Goal: Task Accomplishment & Management: Manage account settings

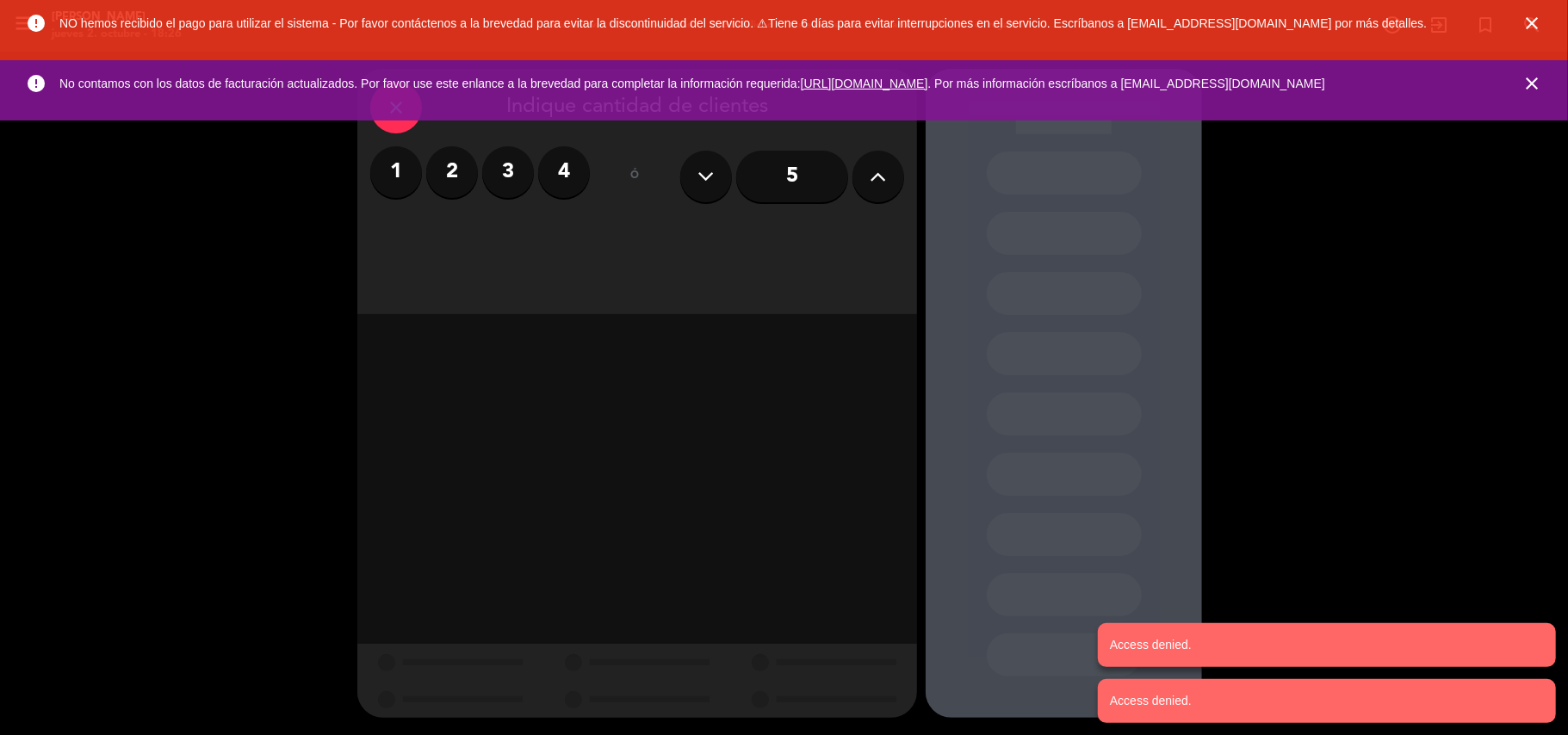
drag, startPoint x: 1223, startPoint y: 647, endPoint x: 1158, endPoint y: 637, distance: 65.8
click at [1216, 647] on notyf-toast "Access denied." at bounding box center [1327, 644] width 458 height 44
click at [1148, 632] on notyf-toast "Access denied." at bounding box center [1327, 644] width 458 height 44
drag, startPoint x: 1173, startPoint y: 695, endPoint x: 1185, endPoint y: 675, distance: 23.3
click at [1179, 687] on notyf-toast "Access denied." at bounding box center [1327, 700] width 458 height 44
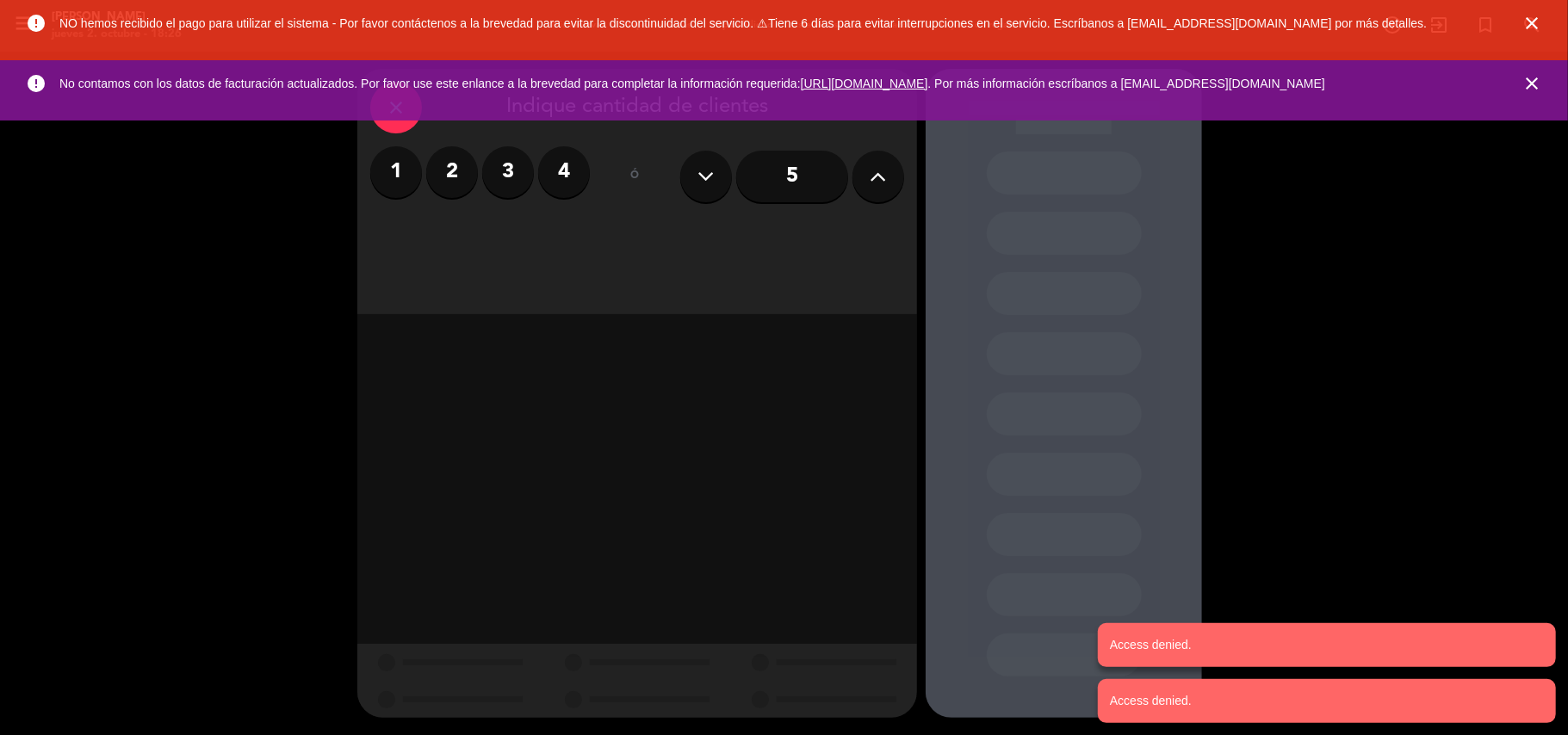
click at [1533, 19] on icon "close" at bounding box center [1531, 23] width 20 height 20
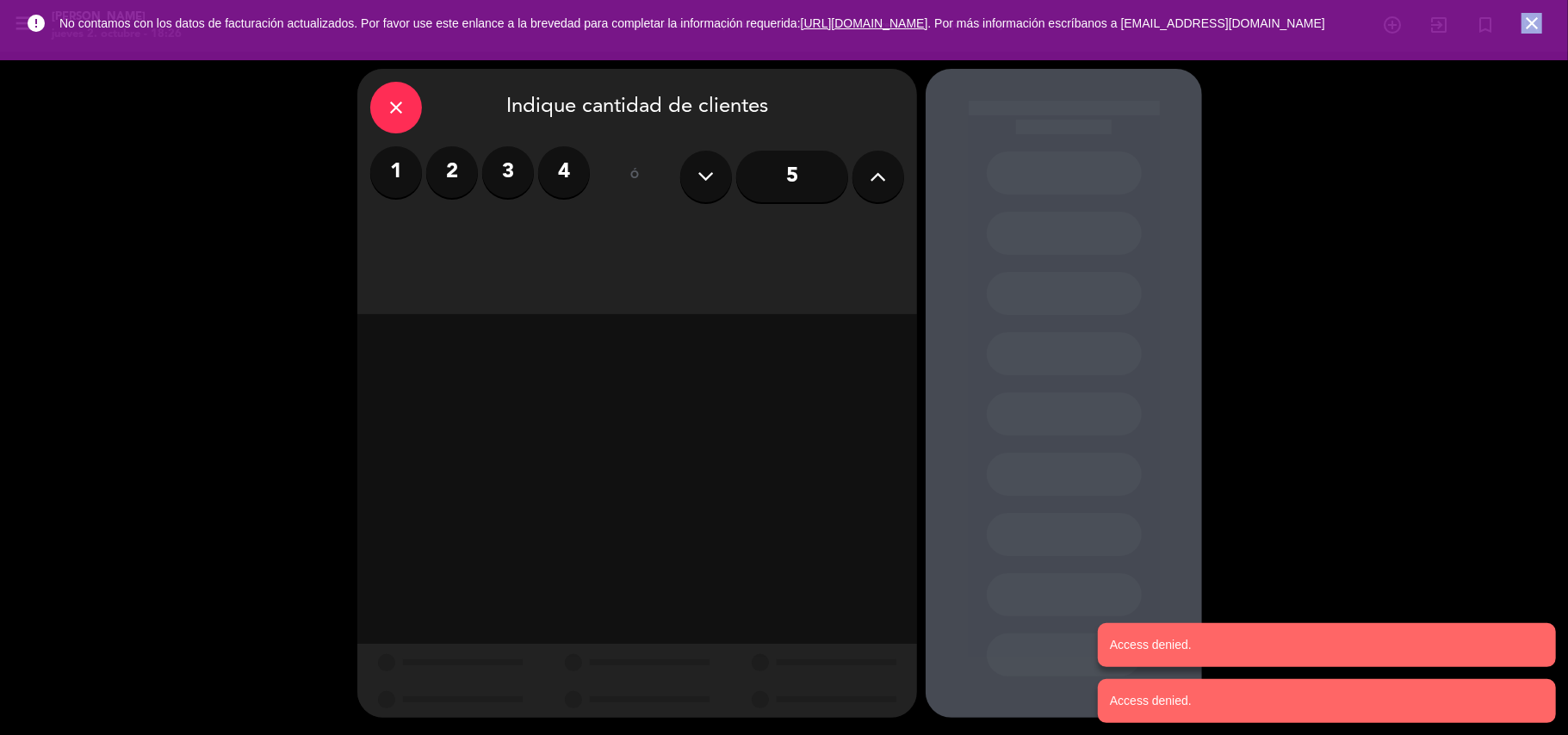
click at [1533, 19] on icon "close" at bounding box center [1531, 23] width 20 height 20
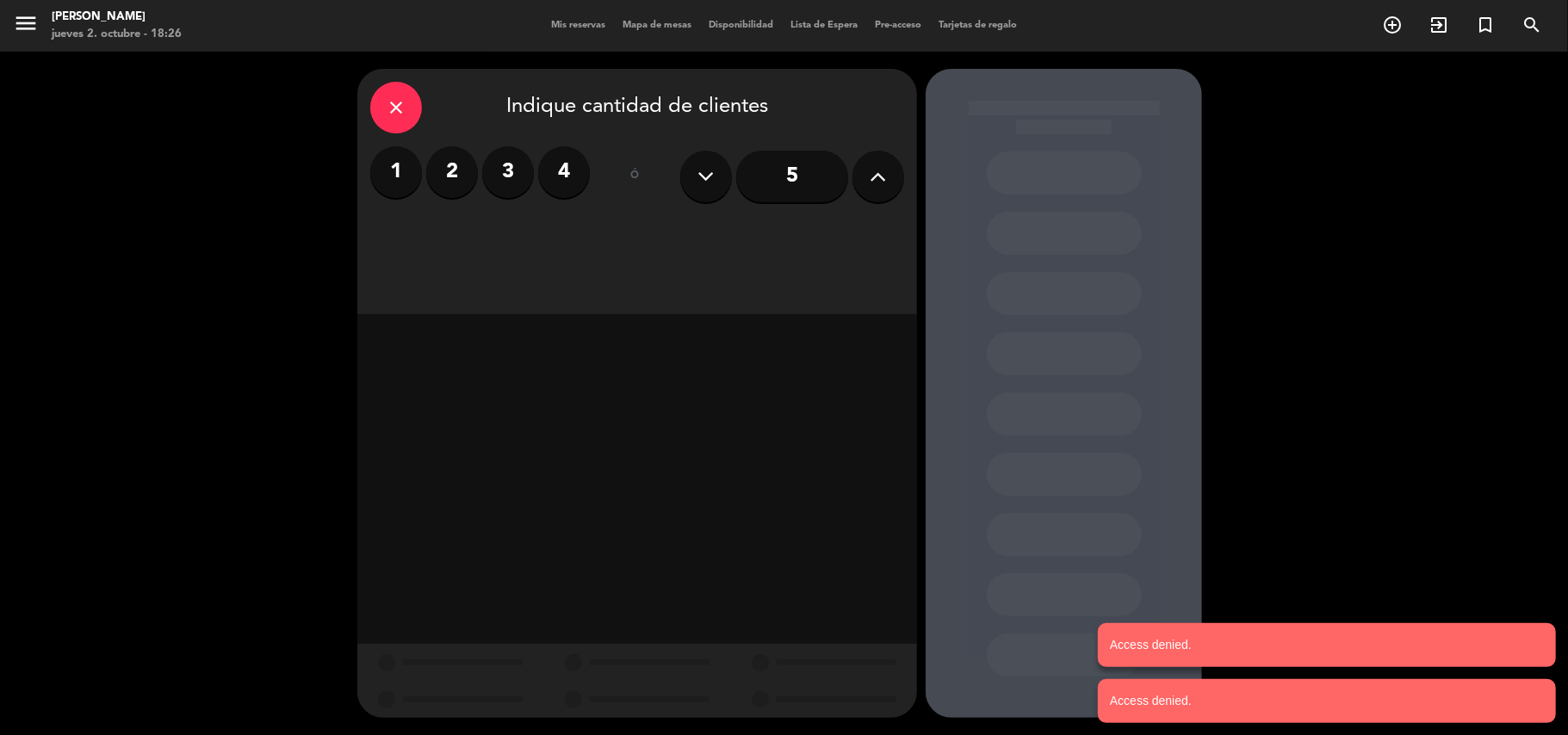
click at [885, 169] on icon at bounding box center [878, 176] width 16 height 26
click at [810, 194] on input "6" at bounding box center [792, 176] width 112 height 52
drag, startPoint x: 841, startPoint y: 466, endPoint x: 831, endPoint y: 524, distance: 58.9
click at [831, 524] on div at bounding box center [637, 479] width 559 height 329
click at [835, 658] on div at bounding box center [824, 662] width 187 height 37
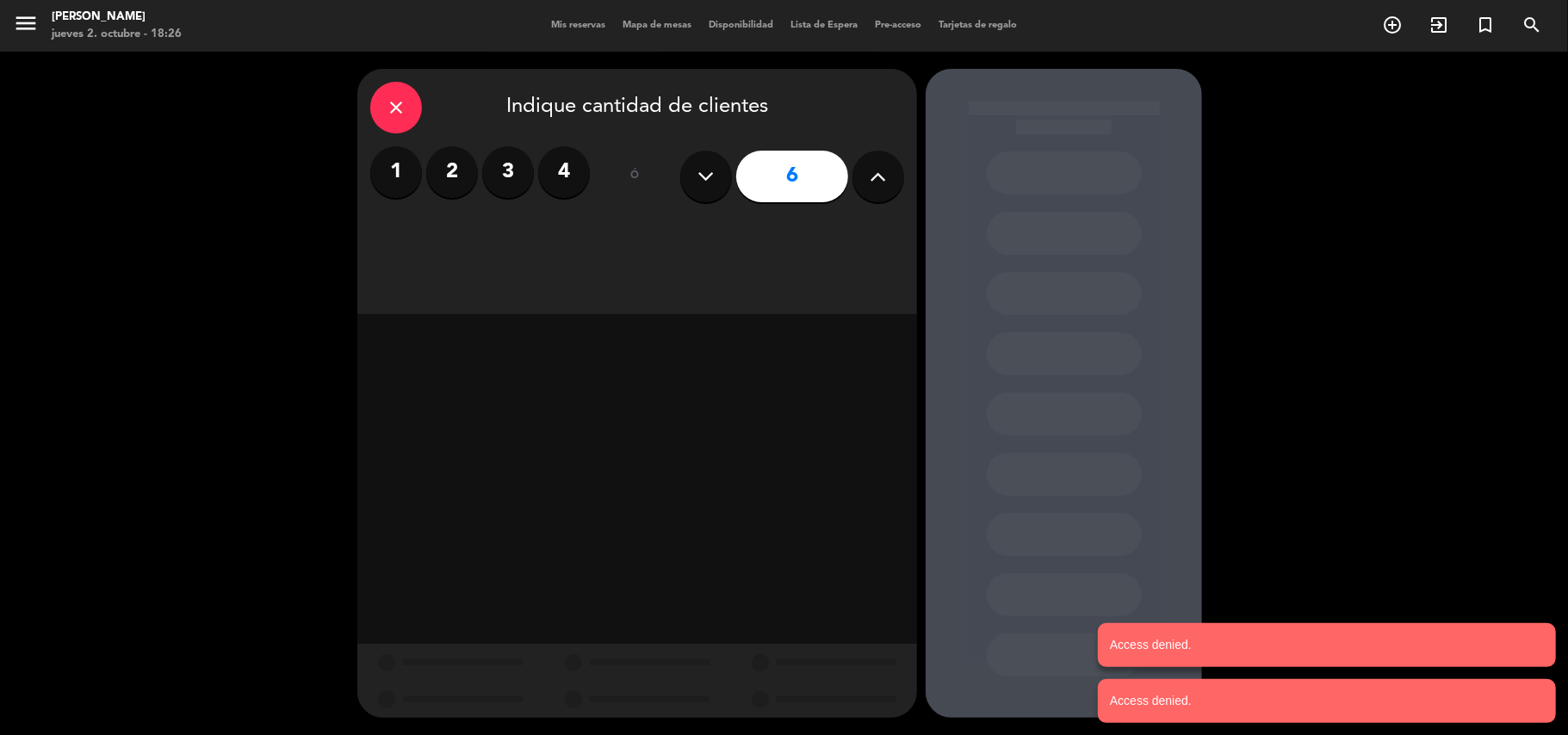
click at [1060, 497] on div at bounding box center [1063, 392] width 276 height 649
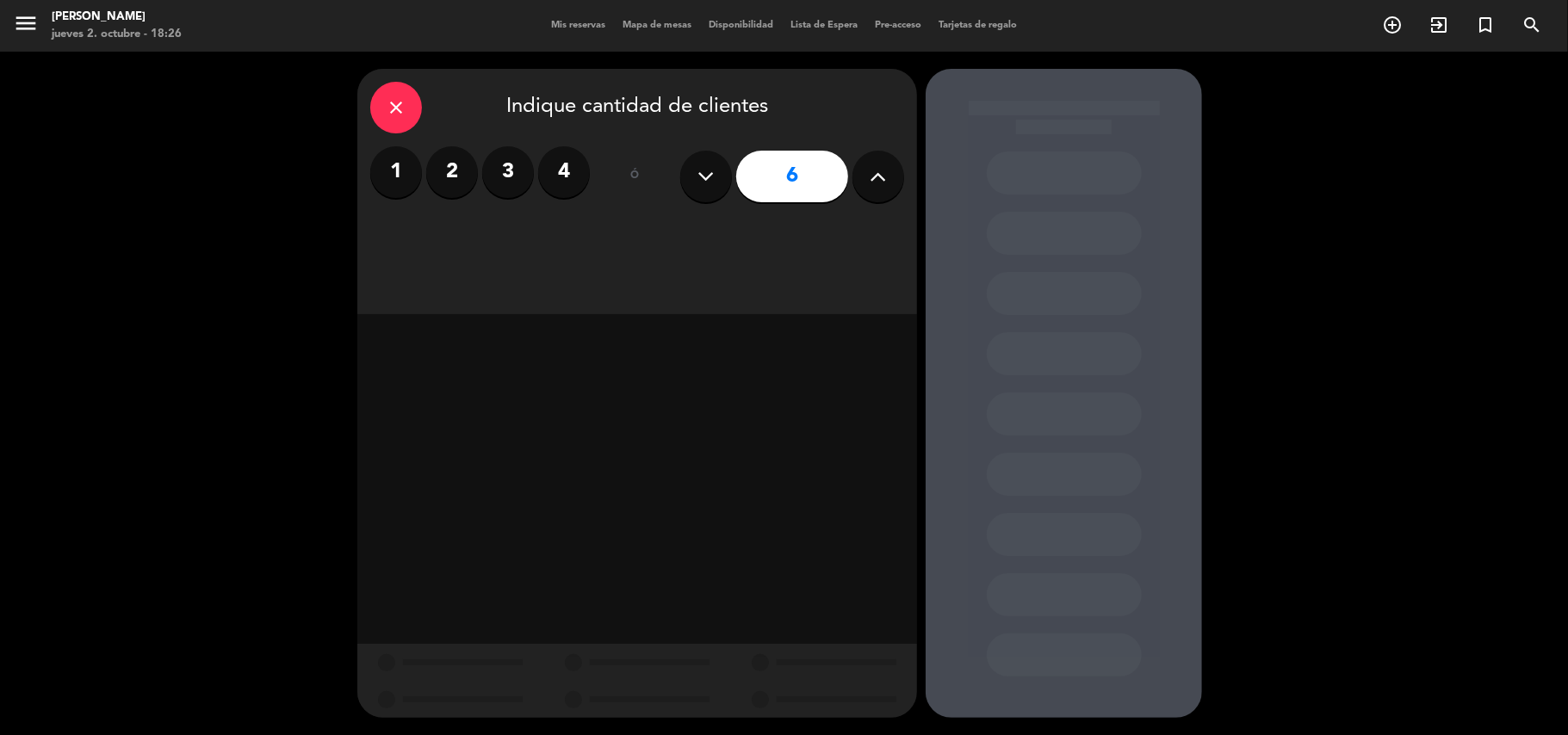
click at [397, 93] on div "close" at bounding box center [396, 108] width 52 height 52
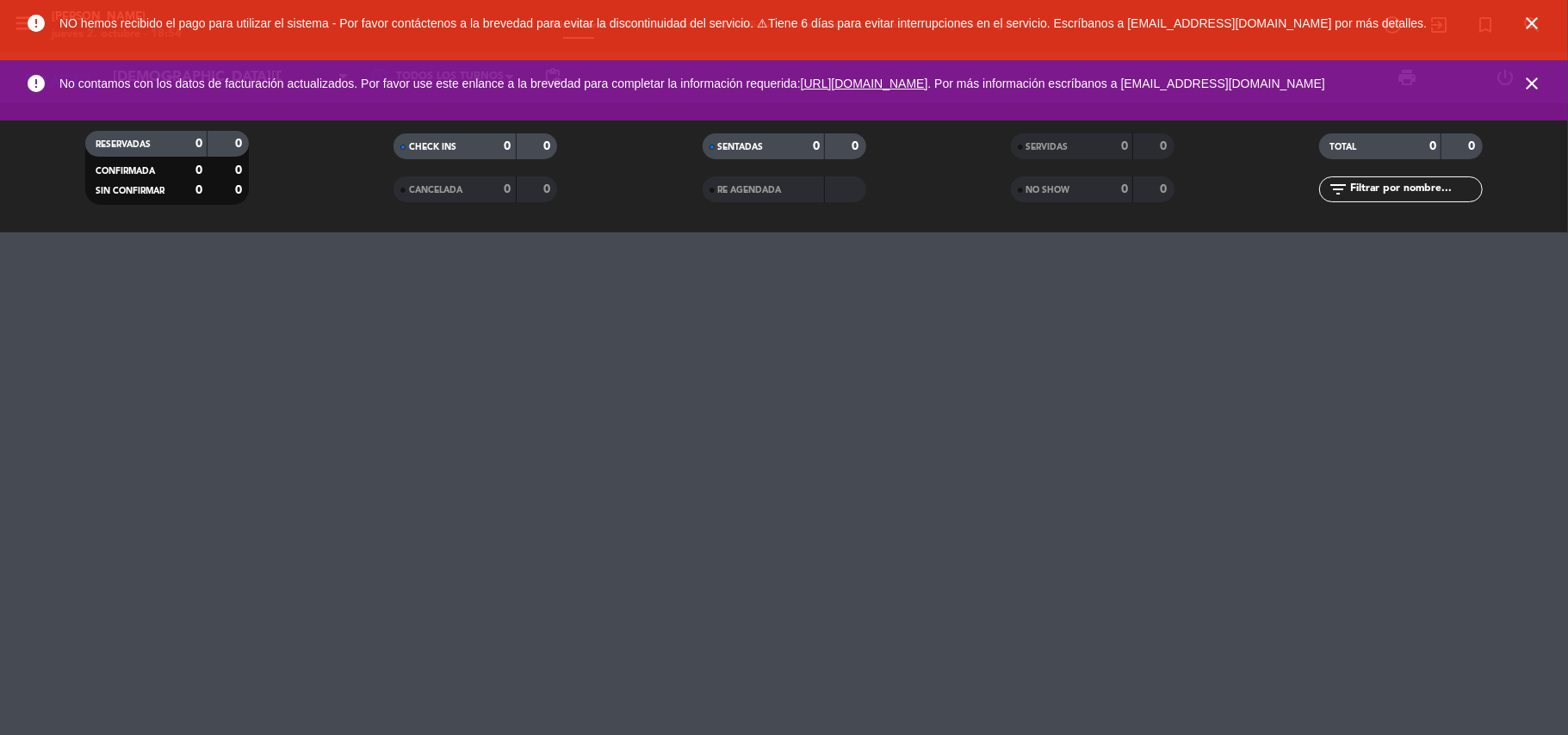
click at [1530, 28] on icon "close" at bounding box center [1531, 23] width 20 height 20
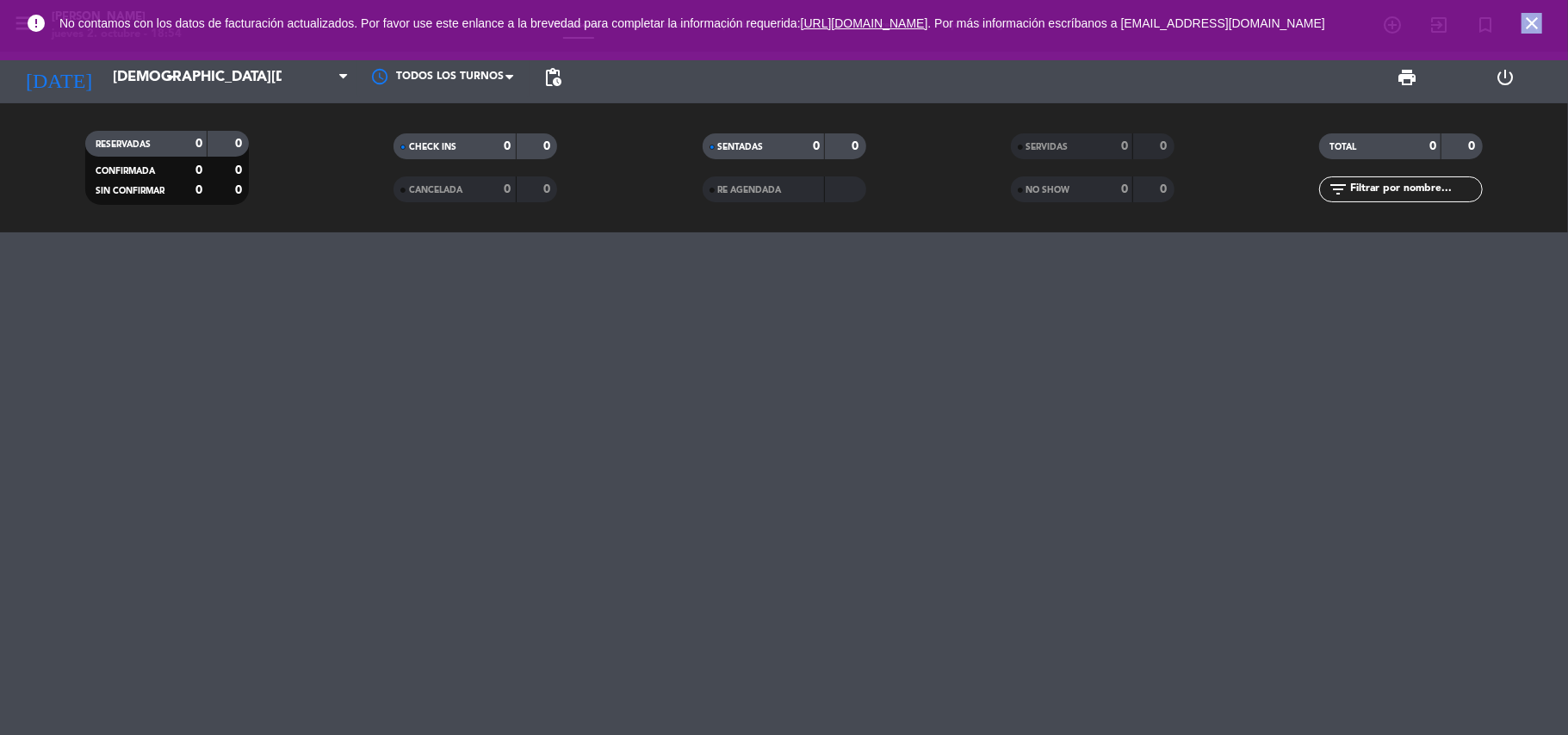
click at [1530, 28] on icon "close" at bounding box center [1531, 23] width 20 height 20
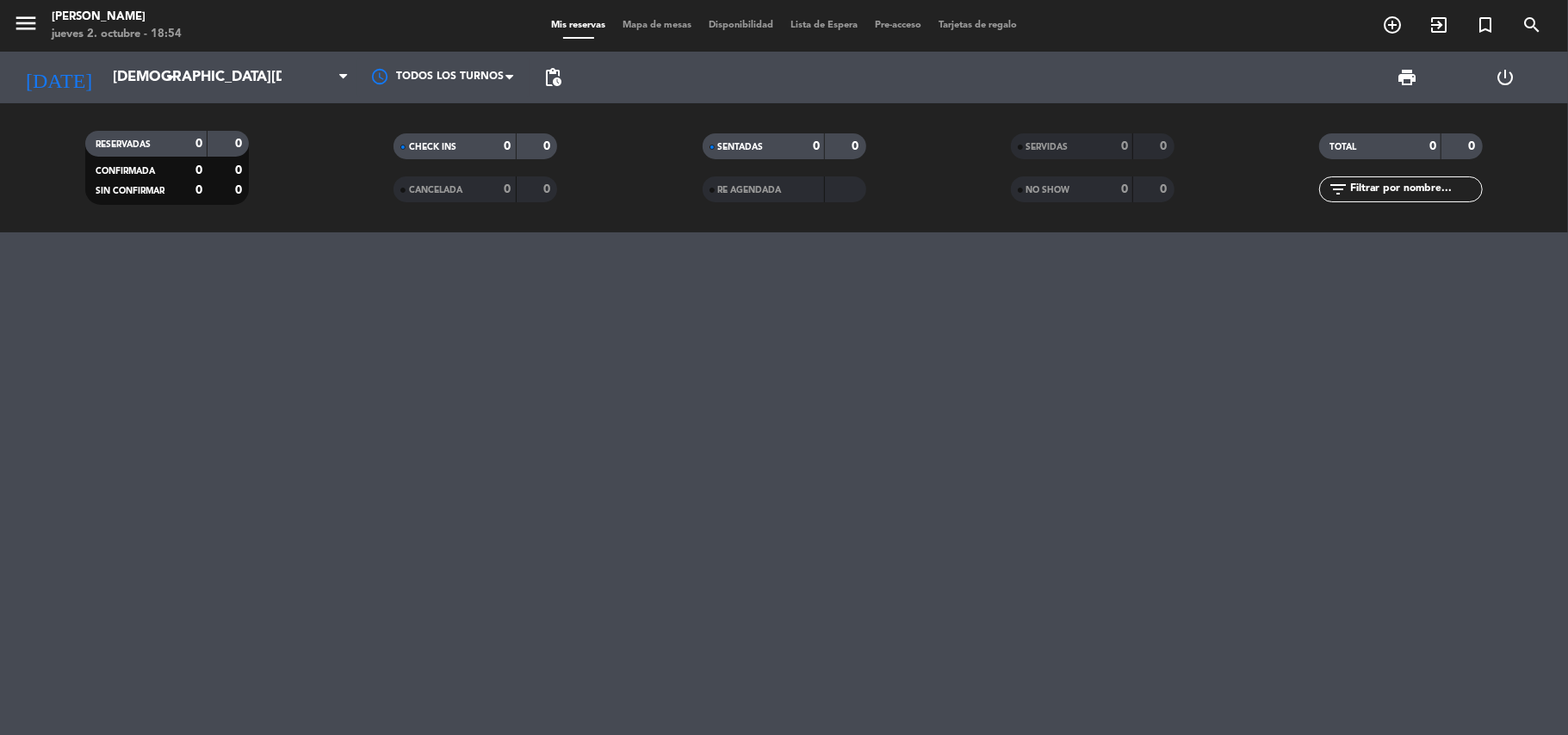
click at [1513, 77] on icon "power_settings_new" at bounding box center [1505, 77] width 20 height 20
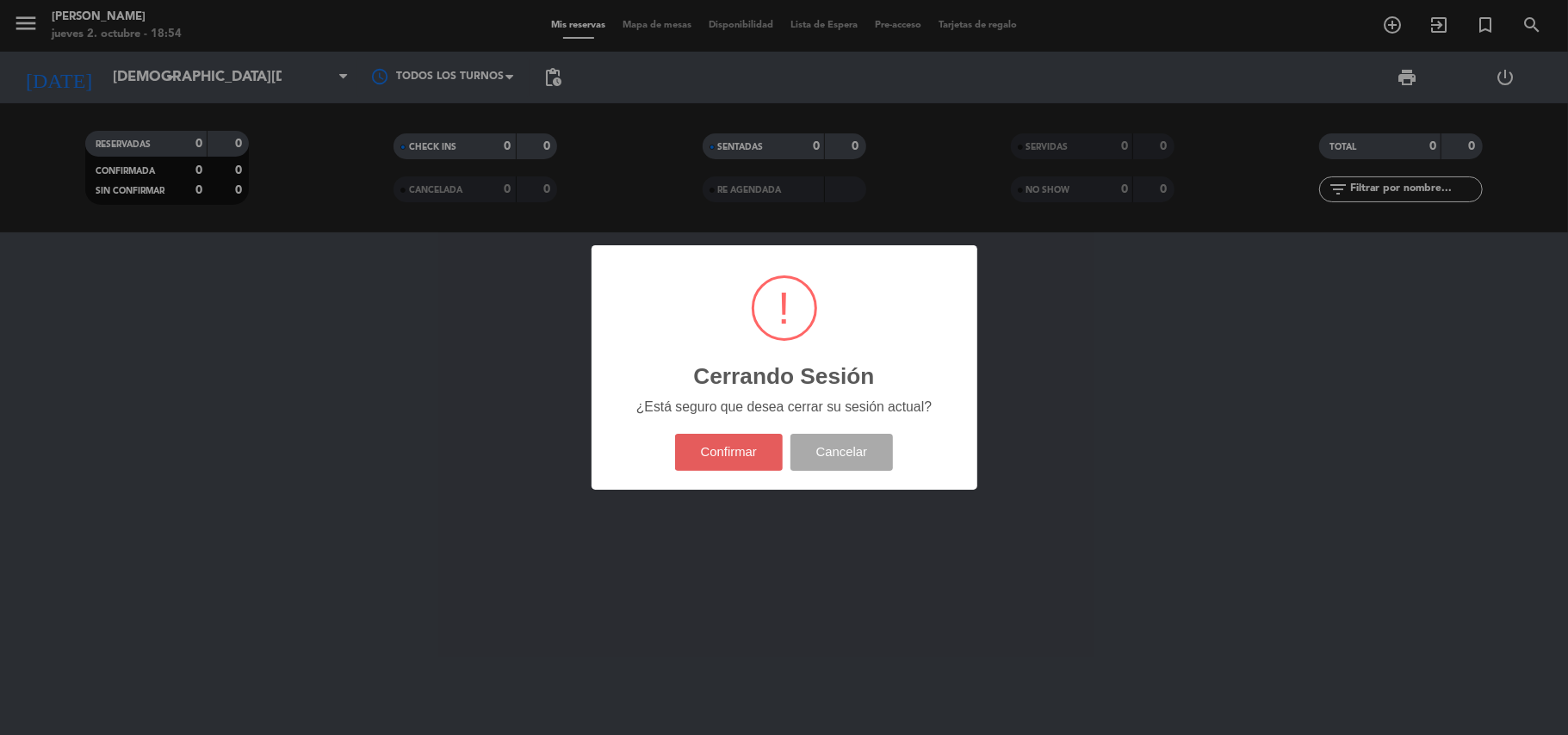
click at [697, 455] on button "Confirmar" at bounding box center [728, 452] width 108 height 37
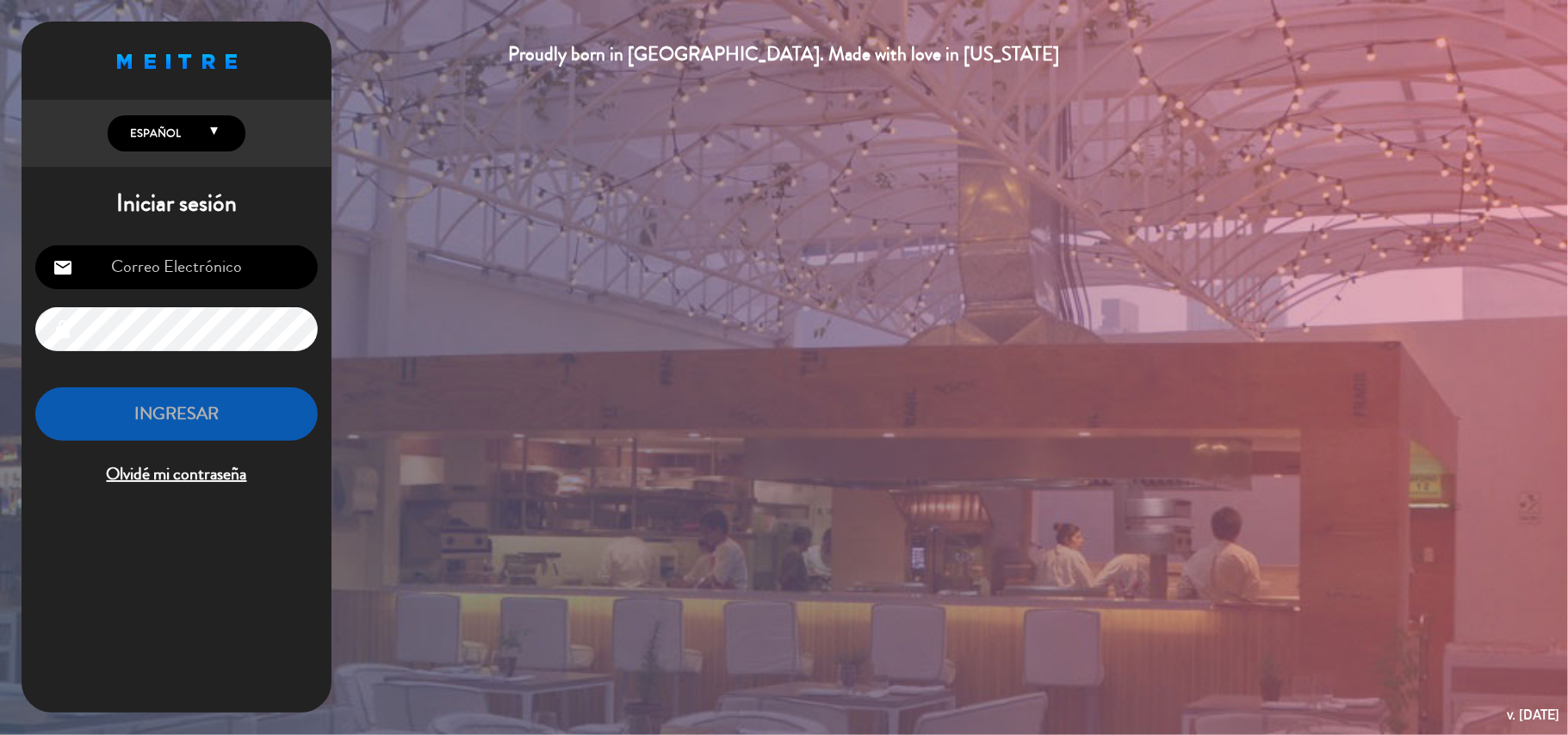
type input "[EMAIL_ADDRESS][DOMAIN_NAME]"
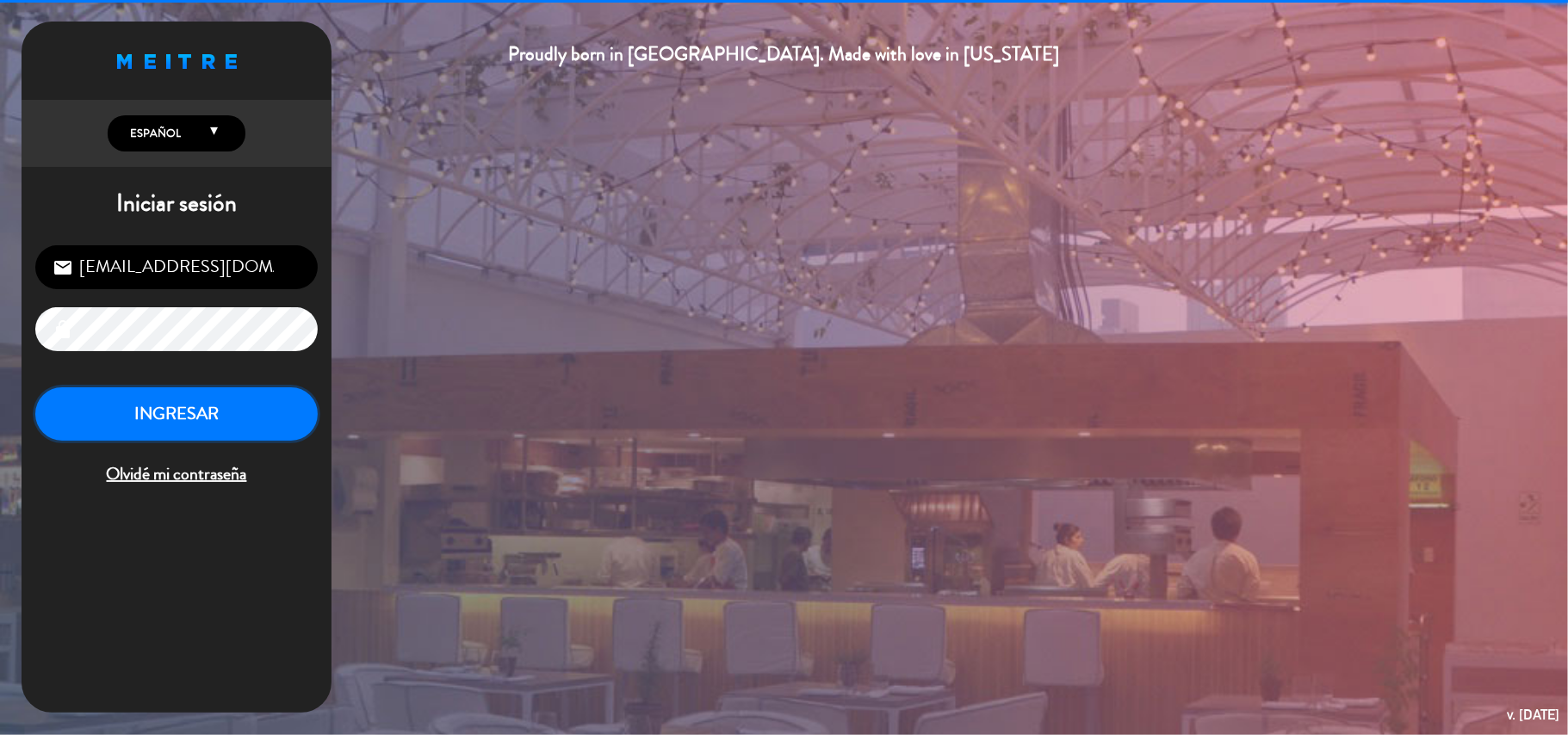
click at [152, 421] on button "INGRESAR" at bounding box center [176, 414] width 282 height 54
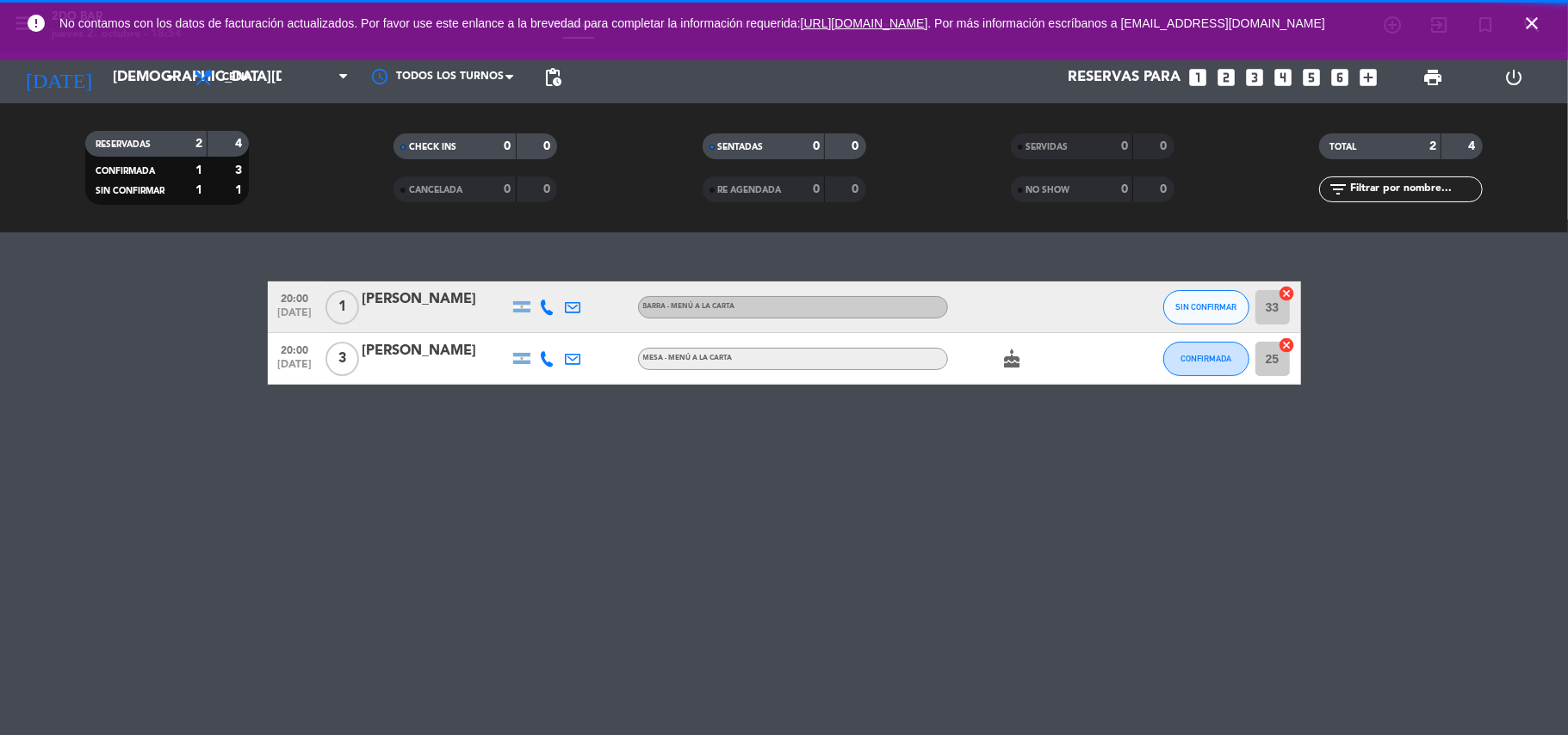
click at [1526, 20] on icon "close" at bounding box center [1531, 23] width 20 height 20
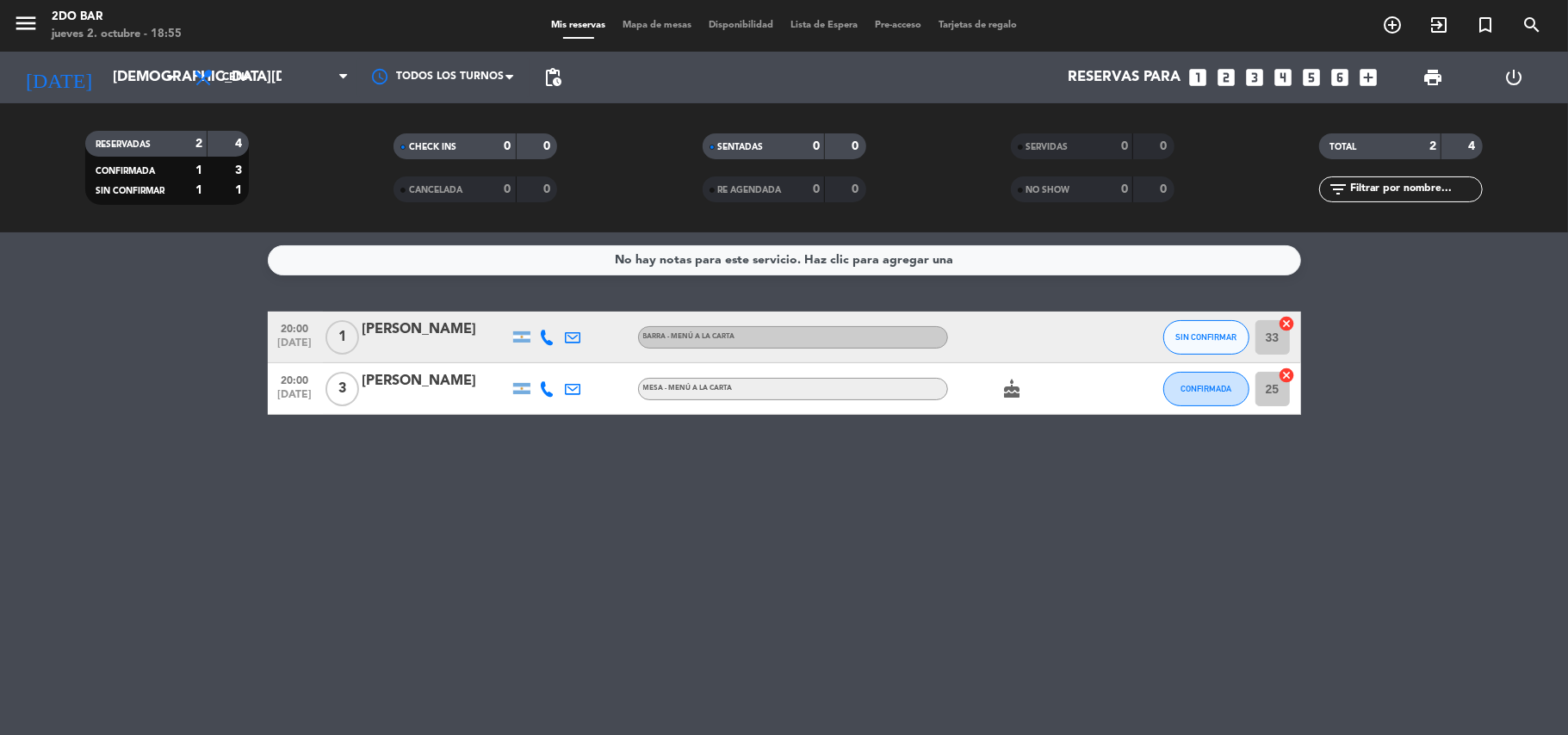
click at [544, 335] on icon at bounding box center [547, 336] width 15 height 15
click at [584, 310] on span at bounding box center [590, 307] width 13 height 13
click at [545, 392] on icon at bounding box center [547, 388] width 15 height 15
click at [584, 356] on span at bounding box center [590, 359] width 13 height 13
click at [710, 505] on div "No hay notas para este servicio. Haz clic para agregar una 20:00 [DATE] 1 [PERS…" at bounding box center [784, 483] width 1568 height 503
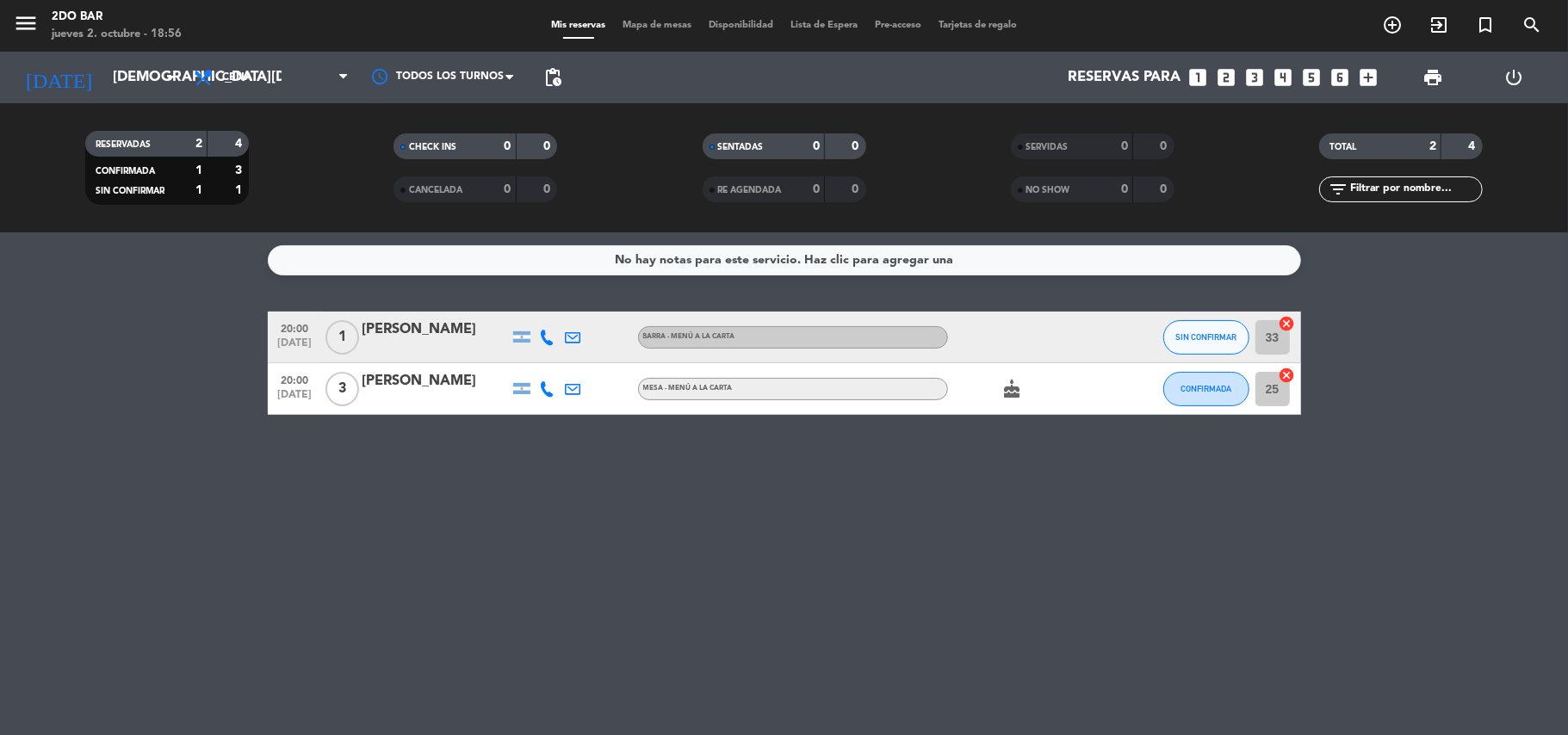
click at [1006, 392] on icon "cake" at bounding box center [1011, 388] width 20 height 20
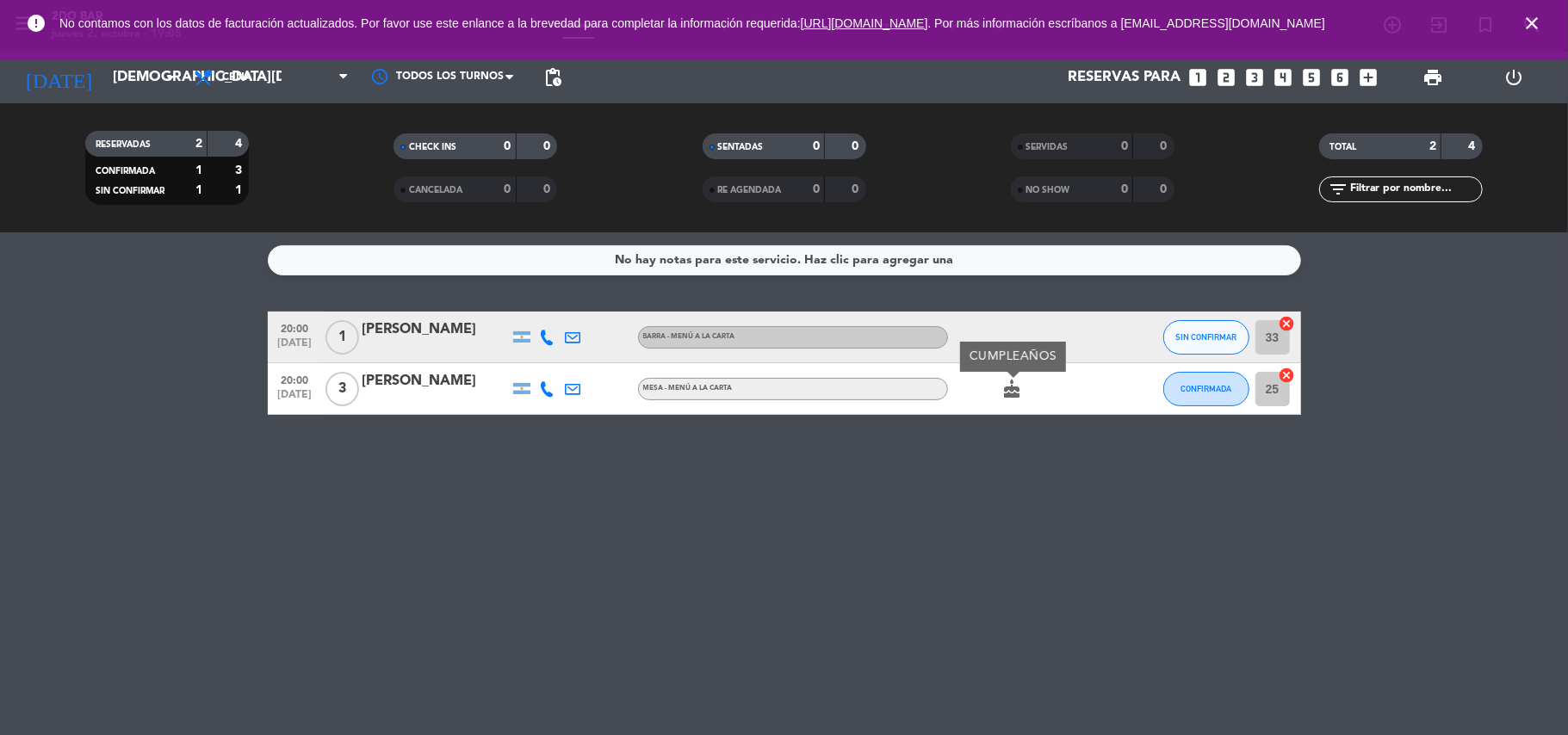
click at [549, 341] on icon at bounding box center [547, 336] width 15 height 15
click at [584, 307] on span at bounding box center [590, 307] width 13 height 13
click at [549, 396] on icon at bounding box center [547, 388] width 15 height 15
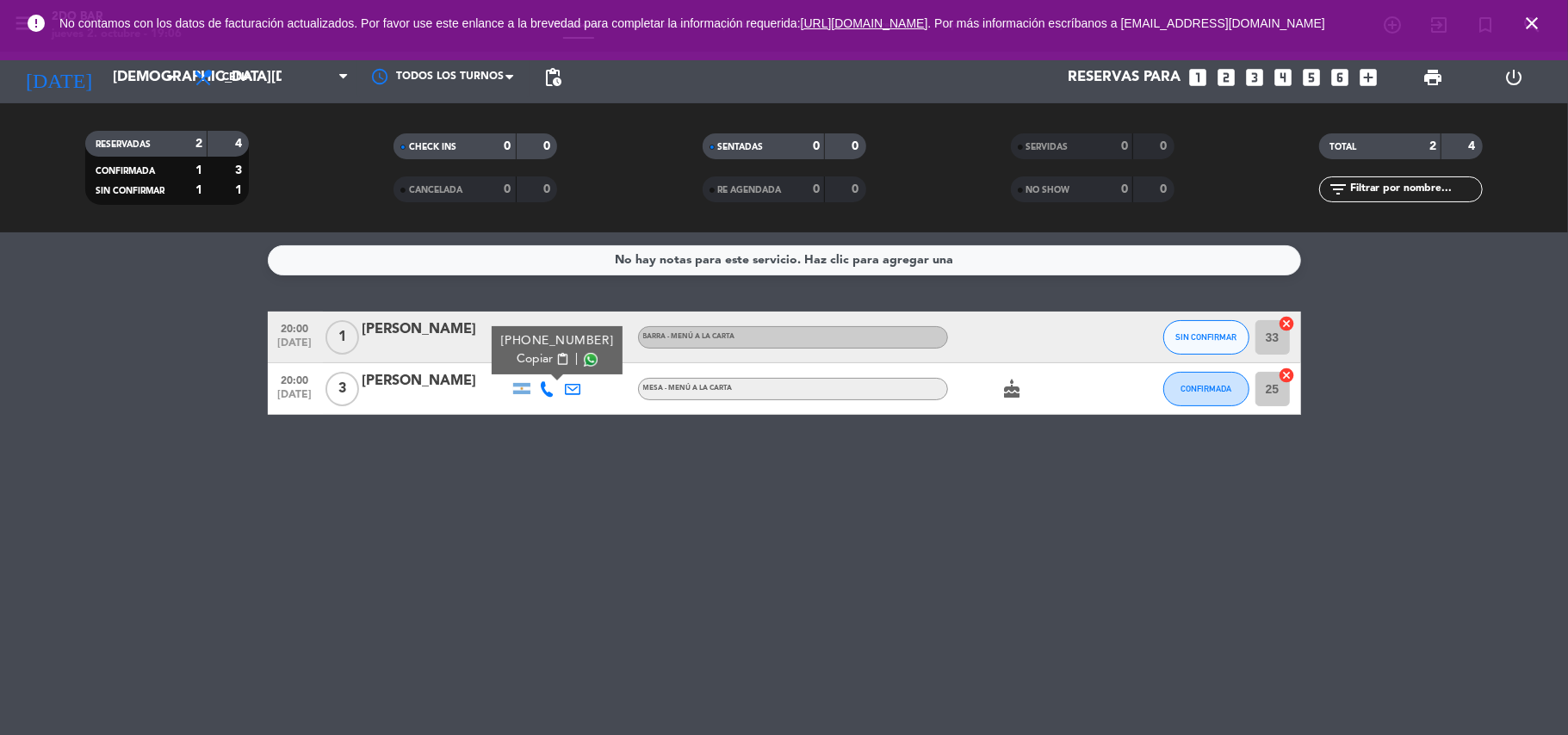
click at [584, 362] on span at bounding box center [590, 359] width 13 height 13
click at [338, 382] on span "3" at bounding box center [342, 389] width 34 height 35
click at [573, 376] on div at bounding box center [573, 388] width 26 height 51
click at [572, 398] on div at bounding box center [573, 388] width 26 height 51
click at [575, 385] on icon at bounding box center [573, 388] width 15 height 15
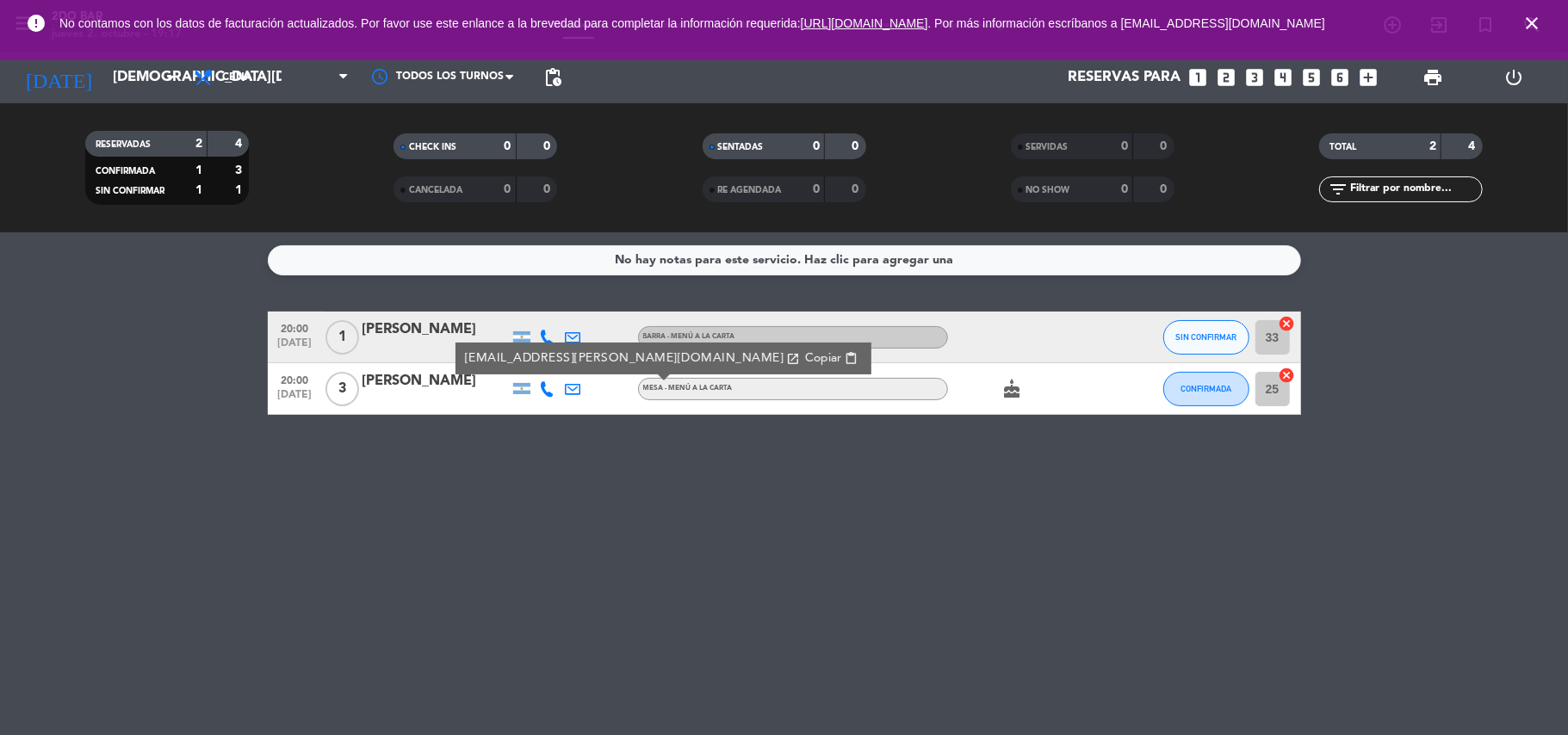
click at [575, 385] on icon at bounding box center [573, 388] width 15 height 15
